Goal: Information Seeking & Learning: Find specific fact

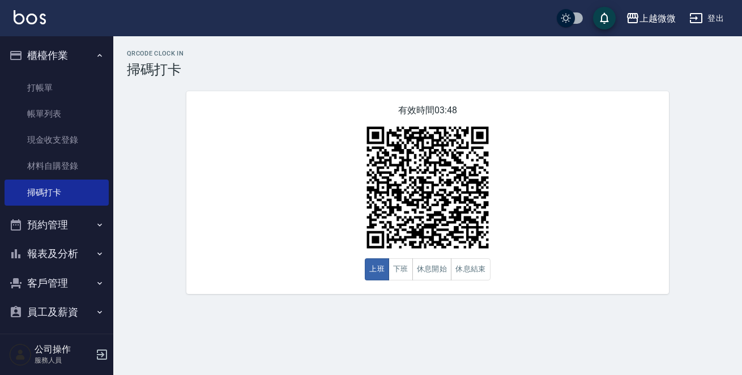
click at [50, 251] on button "報表及分析" at bounding box center [57, 253] width 104 height 29
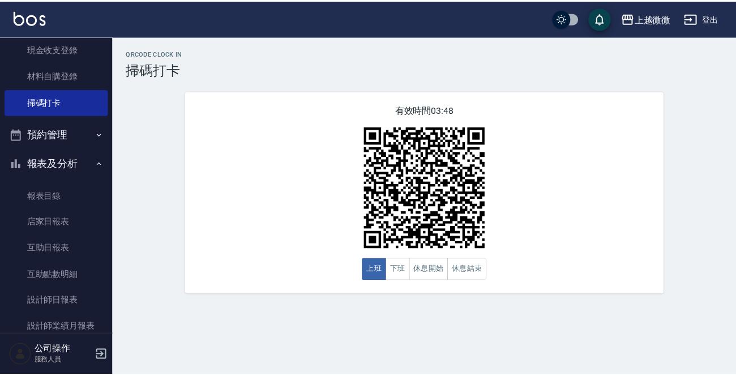
scroll to position [226, 0]
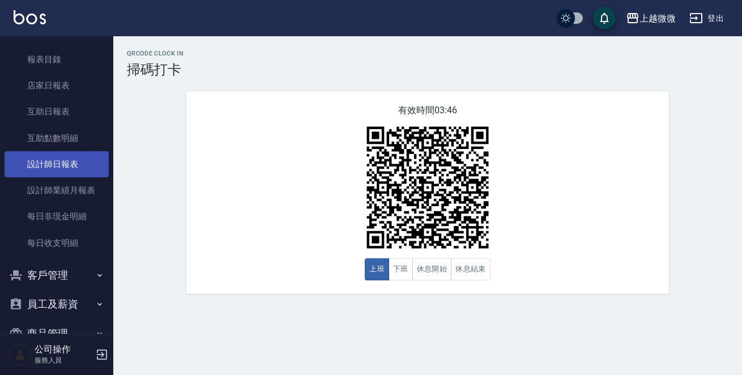
click at [68, 156] on link "設計師日報表" at bounding box center [57, 164] width 104 height 26
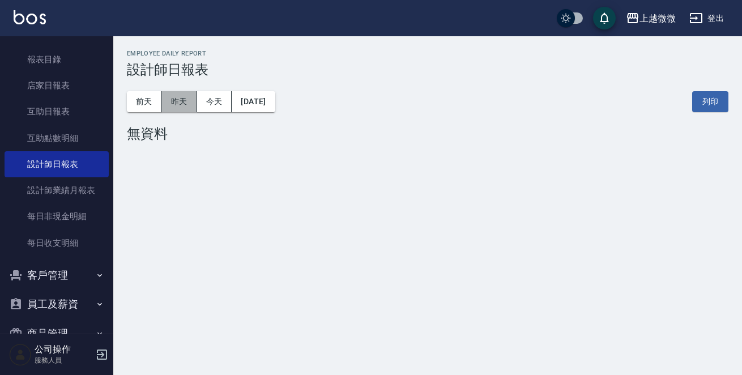
click at [190, 103] on button "昨天" at bounding box center [179, 101] width 35 height 21
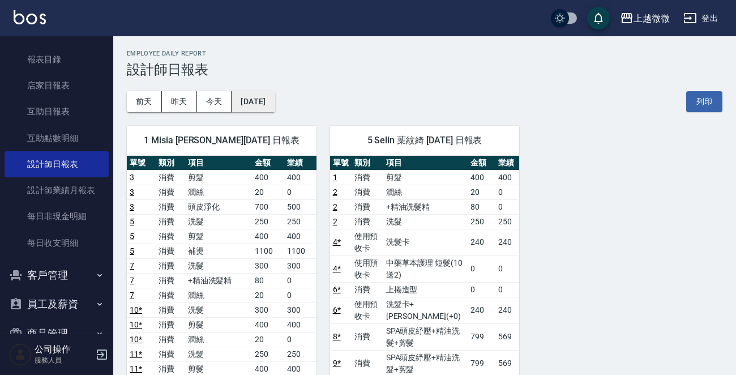
click at [275, 106] on button "[DATE]" at bounding box center [253, 101] width 43 height 21
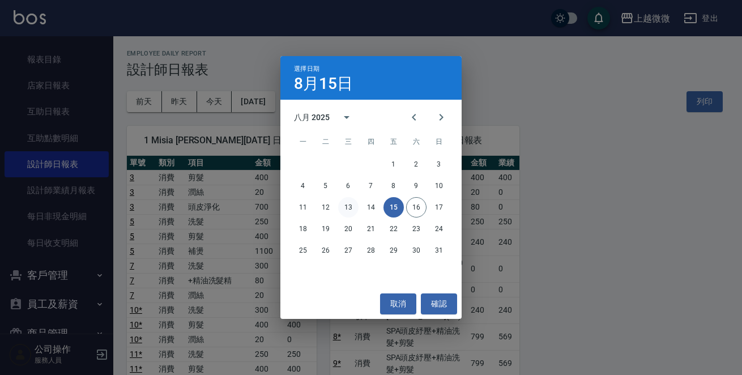
click at [351, 205] on button "13" at bounding box center [348, 207] width 20 height 20
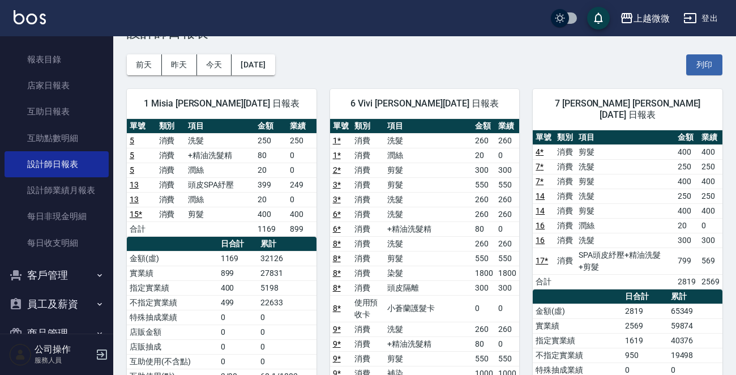
scroll to position [57, 0]
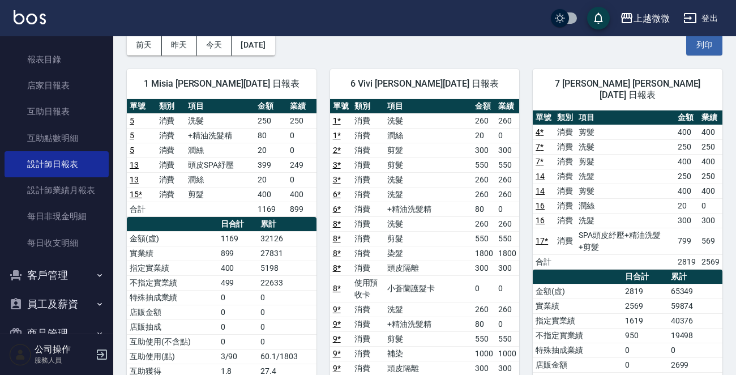
click at [37, 12] on img at bounding box center [30, 17] width 32 height 14
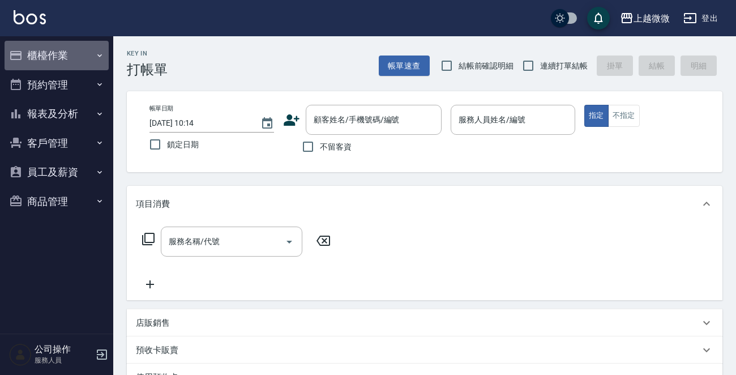
click at [79, 60] on button "櫃檯作業" at bounding box center [57, 55] width 104 height 29
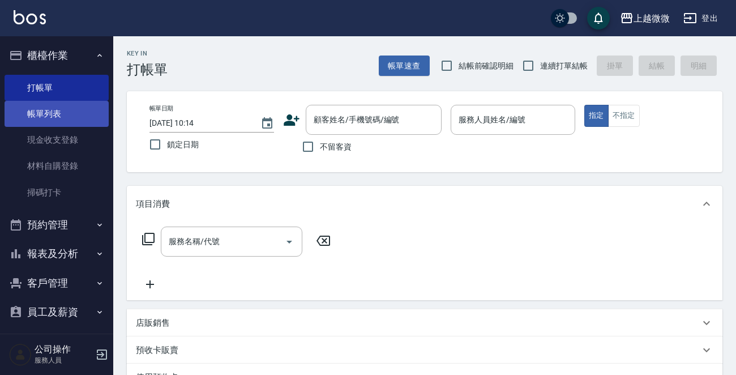
click at [61, 107] on link "帳單列表" at bounding box center [57, 114] width 104 height 26
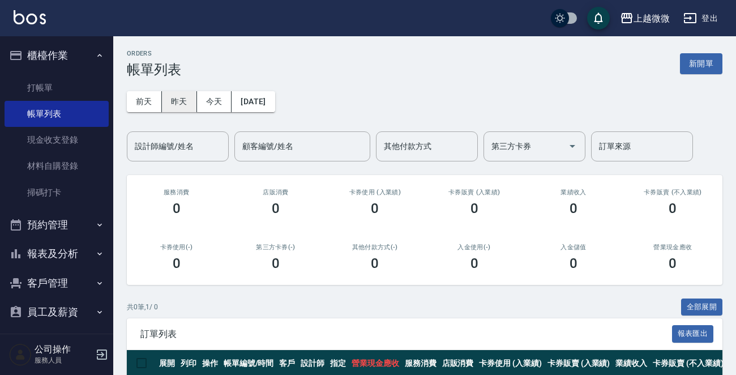
click at [181, 104] on button "昨天" at bounding box center [179, 101] width 35 height 21
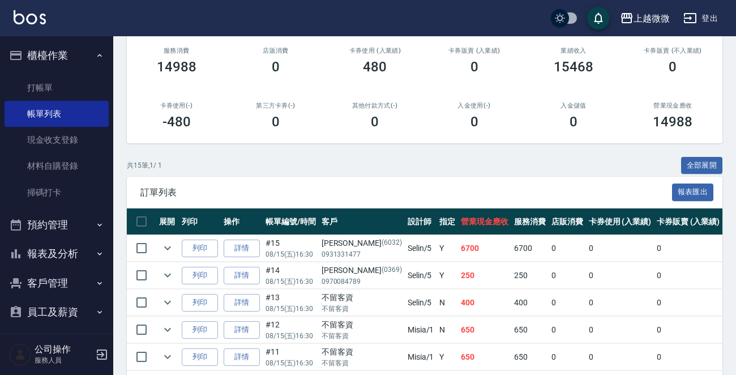
scroll to position [170, 0]
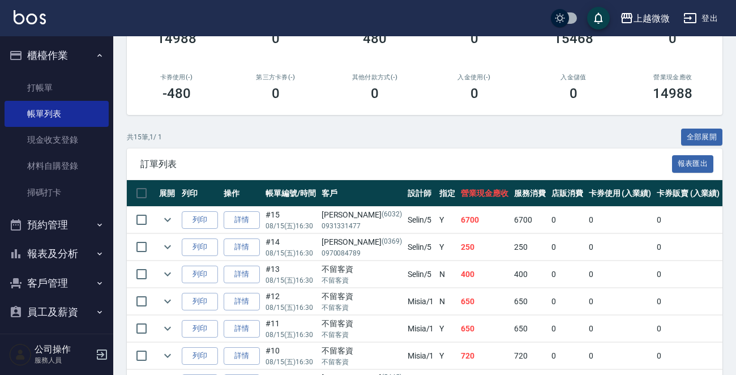
click at [36, 19] on img at bounding box center [30, 17] width 32 height 14
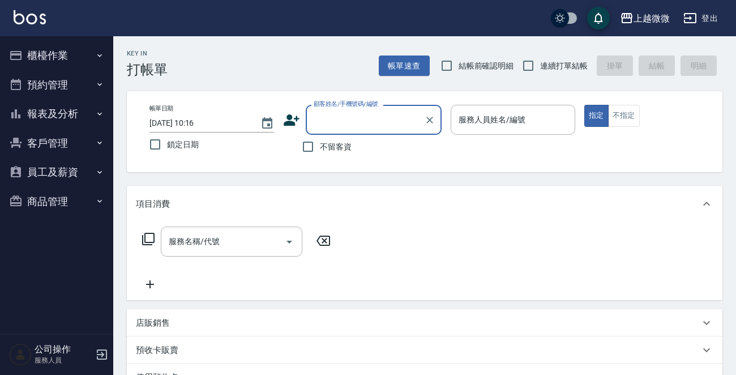
click at [80, 119] on button "報表及分析" at bounding box center [57, 113] width 104 height 29
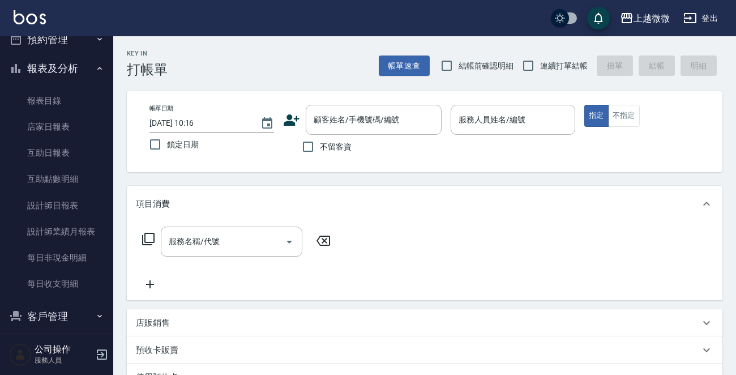
scroll to position [114, 0]
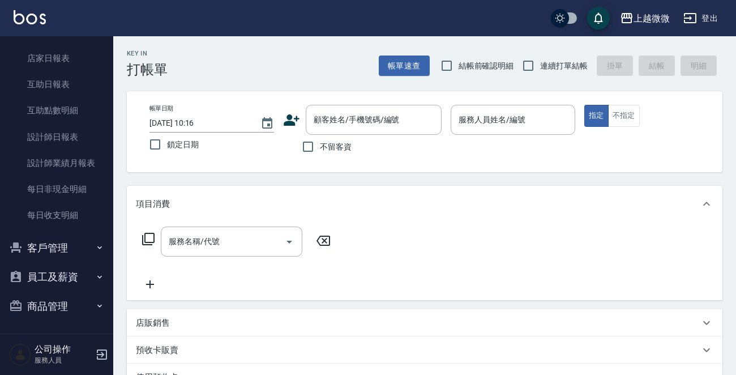
click at [67, 247] on button "客戶管理" at bounding box center [57, 247] width 104 height 29
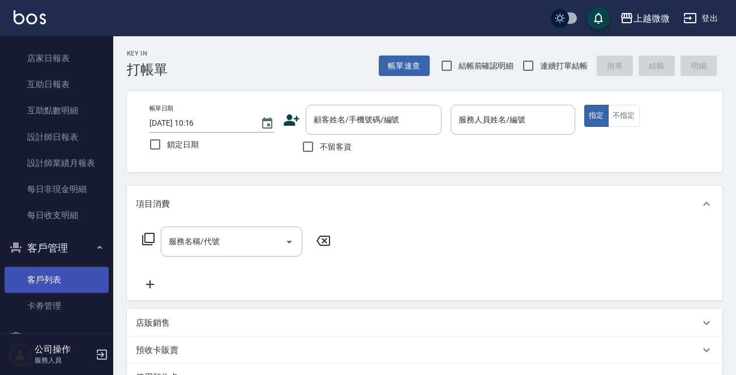
click at [65, 276] on link "客戶列表" at bounding box center [57, 280] width 104 height 26
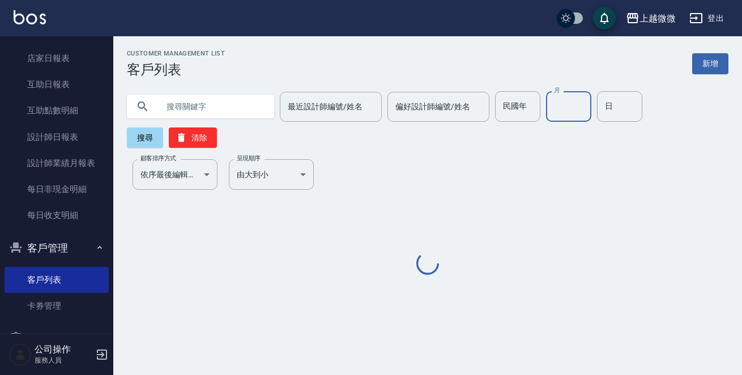
click at [557, 108] on input "月" at bounding box center [568, 106] width 45 height 31
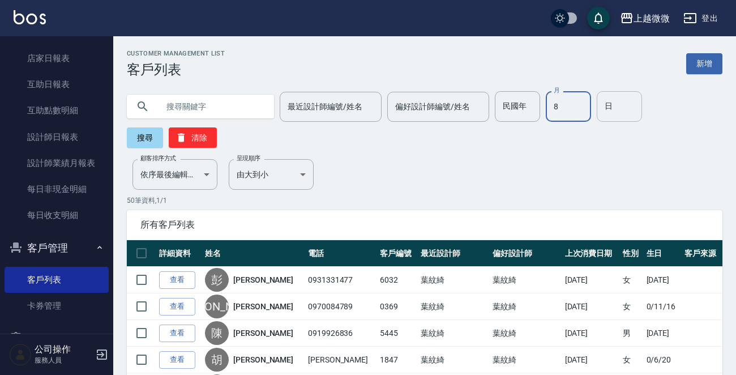
type input "8"
click at [597, 107] on input "日" at bounding box center [619, 106] width 45 height 31
type input "17"
click at [150, 138] on button "搜尋" at bounding box center [145, 137] width 36 height 20
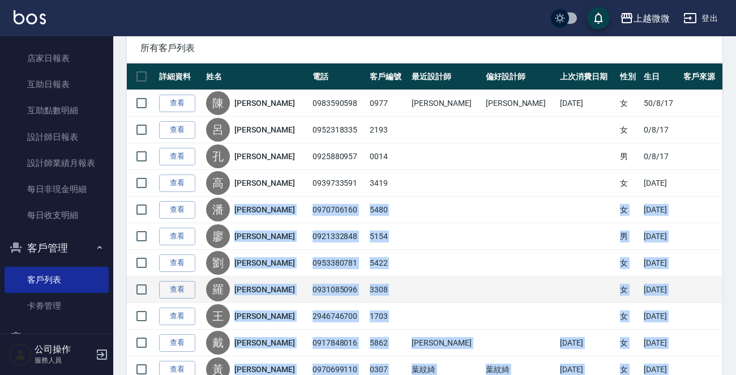
scroll to position [170, 0]
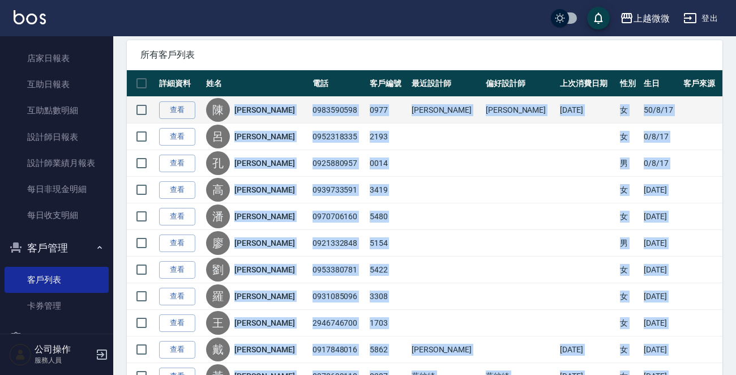
drag, startPoint x: 337, startPoint y: 311, endPoint x: 246, endPoint y: 103, distance: 227.2
click at [246, 103] on tbody "查看 [PERSON_NAME] 0983590598 0977 [PERSON_NAME] [PERSON_NAME] [DATE] 女 [DATE] 查看…" at bounding box center [425, 270] width 596 height 346
copy tbody "[PERSON_NAME]0983590598 0977 [PERSON_NAME] [PERSON_NAME] [DATE] 女 [DATE] 查看 [PE…"
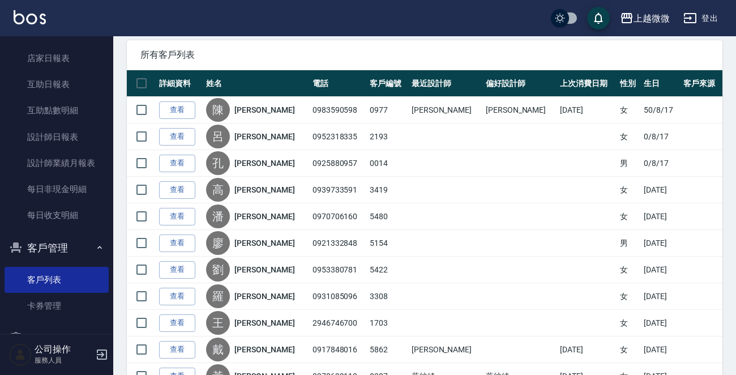
click at [351, 55] on span "所有客戶列表" at bounding box center [424, 54] width 568 height 11
